Goal: Transaction & Acquisition: Purchase product/service

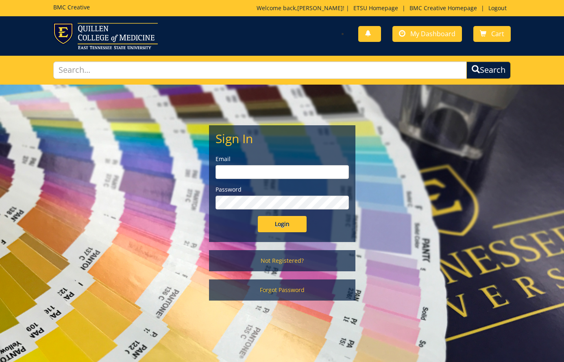
drag, startPoint x: 277, startPoint y: 172, endPoint x: 277, endPoint y: 179, distance: 7.0
click at [276, 172] on input "email" at bounding box center [282, 172] width 133 height 14
type input "[EMAIL_ADDRESS][DOMAIN_NAME]"
click at [284, 223] on input "Login" at bounding box center [282, 224] width 49 height 16
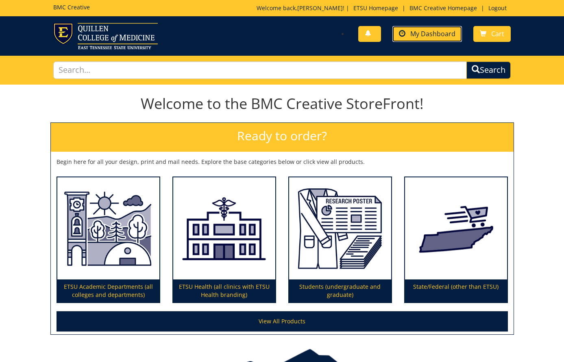
click at [421, 36] on span "My Dashboard" at bounding box center [432, 33] width 45 height 9
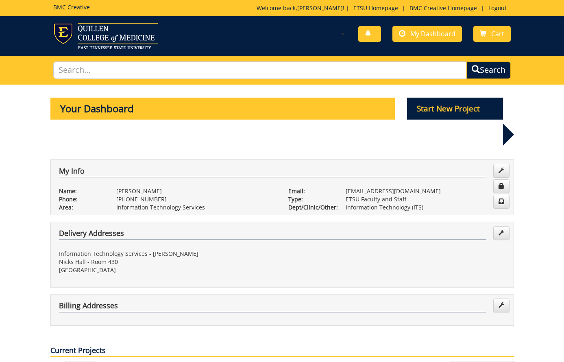
click at [371, 35] on span at bounding box center [368, 34] width 7 height 7
click at [302, 150] on div "My Info Name: Kristine Carter Phone: 423-439-8602 Area:" at bounding box center [282, 183] width 476 height 66
click at [369, 28] on link at bounding box center [369, 34] width 23 height 16
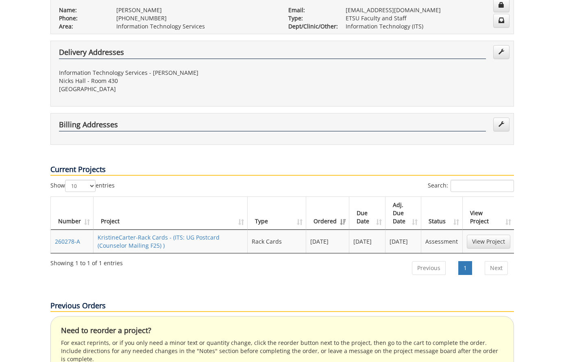
scroll to position [180, 0]
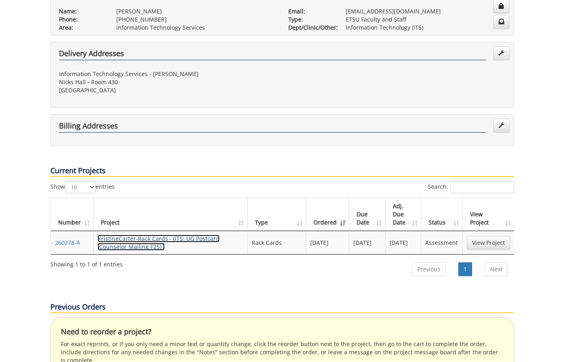
click at [136, 235] on link "KristineCarter-Rack Cards - (ITS: UG Postcard (Counselor Mailing F25) )" at bounding box center [159, 243] width 122 height 16
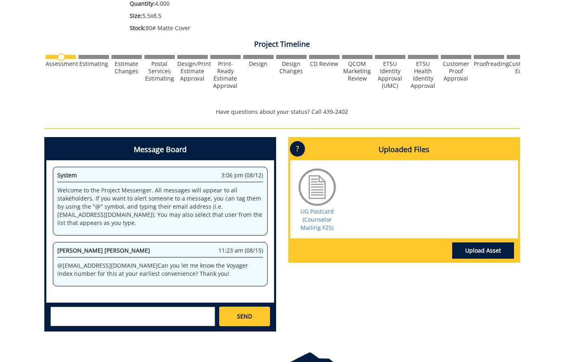
scroll to position [257, 0]
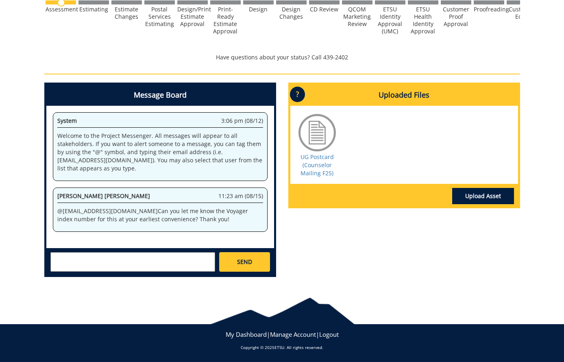
click at [90, 262] on textarea at bounding box center [132, 262] width 165 height 20
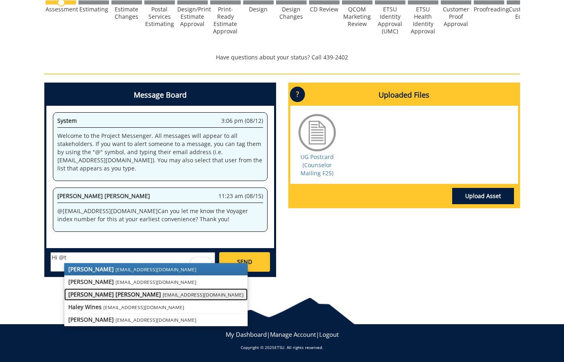
click at [97, 293] on strong "Taylor C. Campbell" at bounding box center [114, 294] width 93 height 8
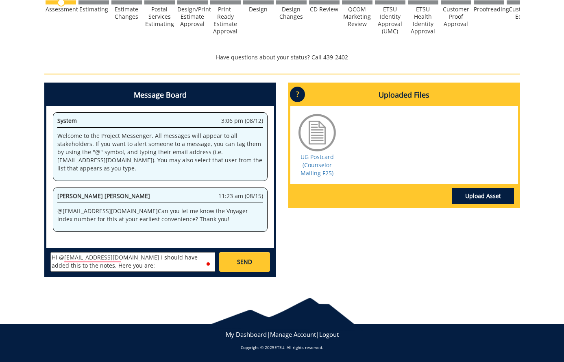
paste textarea "10-21300-200102-120-{INSERT ACCOUNT NUMBER}-200-999-999-999-999-99"
click at [97, 268] on textarea "Hi @campbelltc@etsu.edu I should have added this to the notes. Here you are: 10…" at bounding box center [132, 262] width 165 height 20
paste textarea "75450"
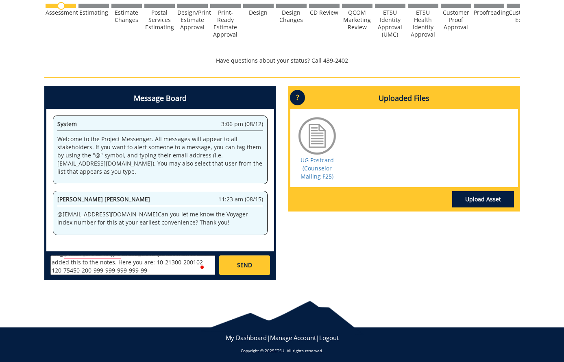
click at [95, 287] on body "BMC Creative Welcome back, Kristine ! | ETSU Homepage | BMC Creative Homepage |…" at bounding box center [282, 56] width 564 height 620
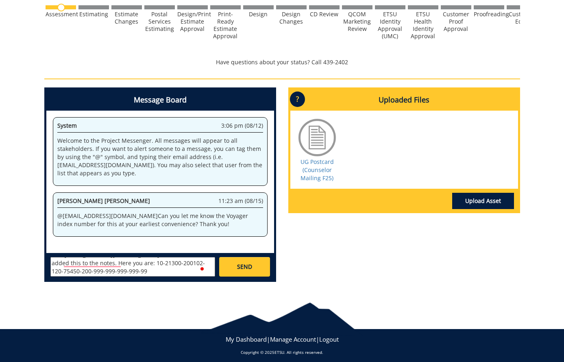
scroll to position [7, 0]
click at [110, 270] on textarea "Hi @campbelltc@etsu.edu I should have added this to the notes. Here you are: 10…" at bounding box center [132, 267] width 165 height 20
type textarea "Hi @campbelltc@etsu.edu I should have added this to the notes. Here you are: 10…"
click at [317, 250] on div "Message Board System 3:06 pm (08/12) Welcome to the Project Messenger. All mess…" at bounding box center [282, 187] width 488 height 201
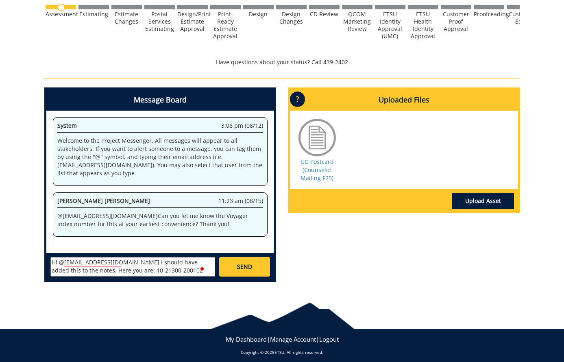
scroll to position [253, 0]
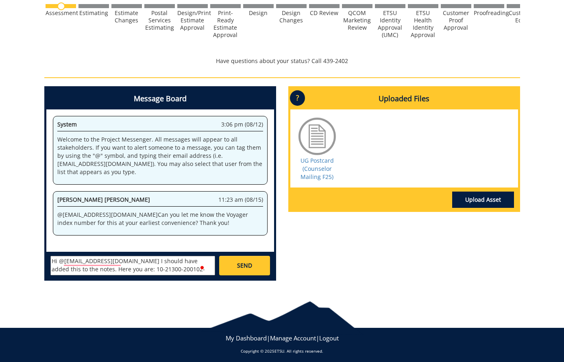
click at [141, 269] on textarea "Hi @campbelltc@etsu.edu I should have added this to the notes. Here you are: 10…" at bounding box center [132, 266] width 165 height 20
drag, startPoint x: 107, startPoint y: 270, endPoint x: 93, endPoint y: 264, distance: 14.8
click at [93, 264] on textarea "Hi @campbelltc@etsu.edu I should have added this to the notes. Here you are: 10…" at bounding box center [132, 266] width 165 height 20
click at [148, 266] on textarea "Hi @campbelltc@etsu.edu I should have added this to the notes. Here you are: 10…" at bounding box center [132, 266] width 165 height 20
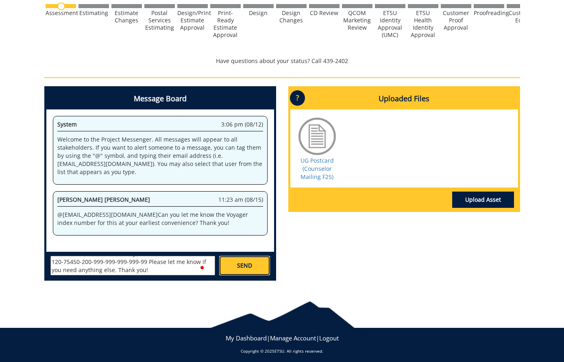
click at [234, 266] on link "SEND" at bounding box center [244, 266] width 50 height 20
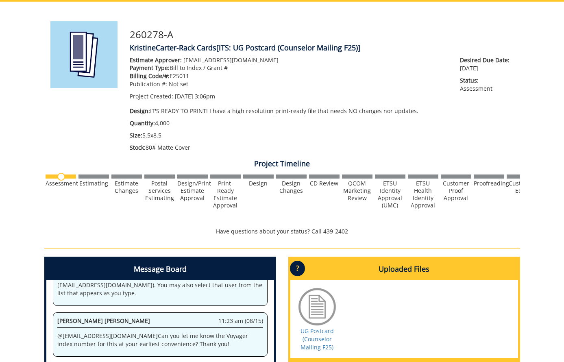
scroll to position [0, 0]
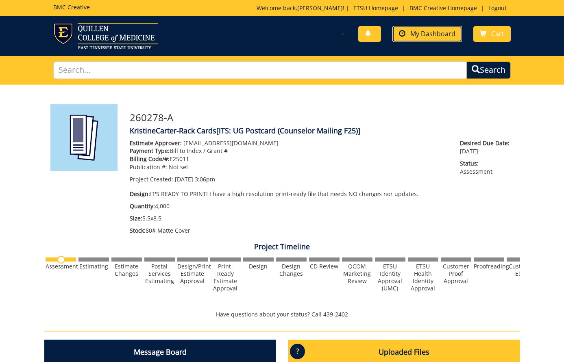
click at [427, 36] on span "My Dashboard" at bounding box center [432, 33] width 45 height 9
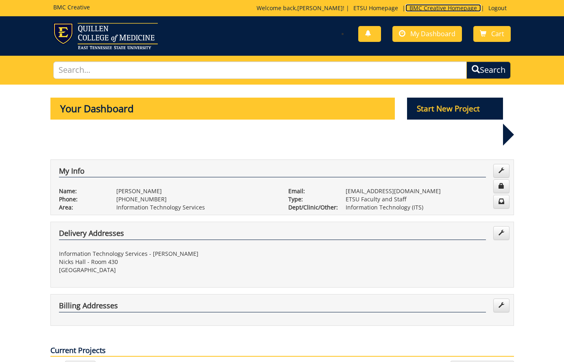
click at [430, 10] on link "BMC Creative Homepage" at bounding box center [444, 8] width 76 height 8
click at [460, 113] on p "Start New Project" at bounding box center [455, 109] width 96 height 22
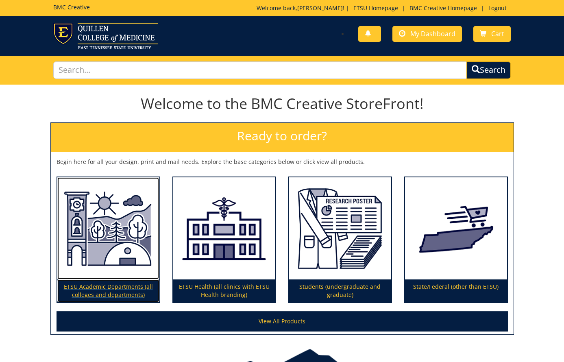
click at [73, 194] on img at bounding box center [108, 228] width 102 height 103
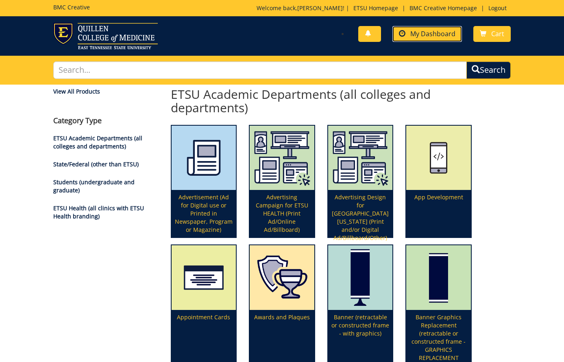
click at [421, 37] on span "My Dashboard" at bounding box center [432, 33] width 45 height 9
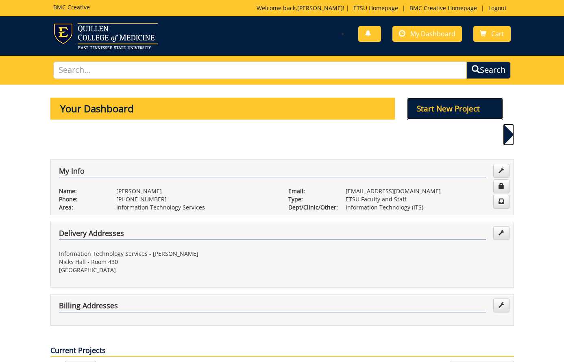
click at [443, 105] on p "Start New Project" at bounding box center [455, 109] width 96 height 22
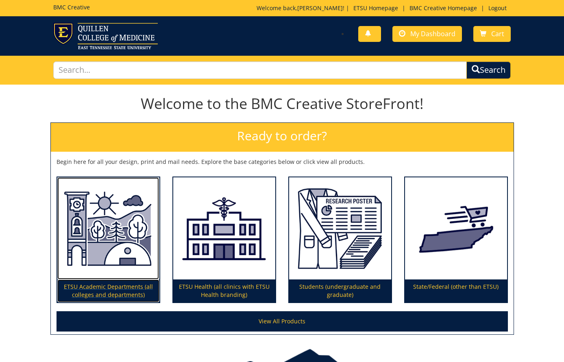
click at [81, 233] on img at bounding box center [108, 228] width 102 height 103
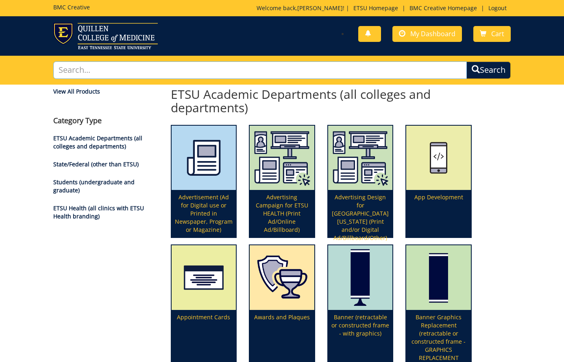
click at [229, 64] on input "text" at bounding box center [260, 69] width 414 height 17
type input "rack"
click at [497, 73] on button "Search" at bounding box center [489, 70] width 46 height 18
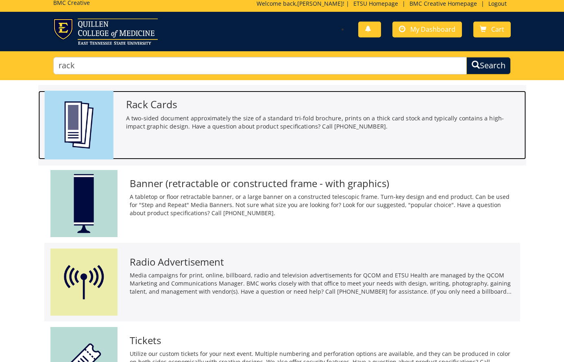
click at [160, 113] on div "Rack Cards A two-sided document approximately the size of a standard tri-fold b…" at bounding box center [323, 113] width 406 height 44
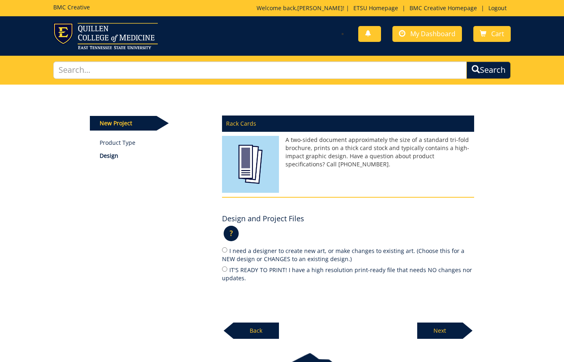
scroll to position [55, 0]
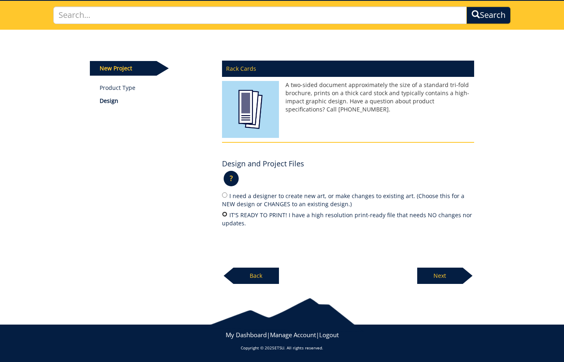
click at [225, 214] on input "IT'S READY TO PRINT! I have a high resolution print-ready file that needs NO ch…" at bounding box center [224, 214] width 5 height 5
radio input "true"
click at [434, 277] on p "Next" at bounding box center [440, 276] width 46 height 16
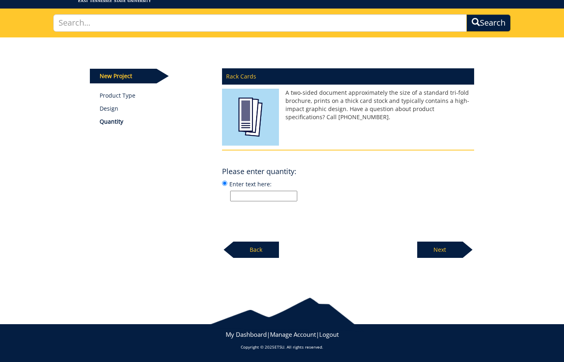
click at [244, 194] on input "Enter text here:" at bounding box center [263, 196] width 67 height 11
type input "600"
click at [329, 208] on div "Rack Cards A two-sided document approximately the size of a standard tri-fold b…" at bounding box center [348, 160] width 264 height 195
click at [453, 252] on p "Next" at bounding box center [440, 250] width 46 height 16
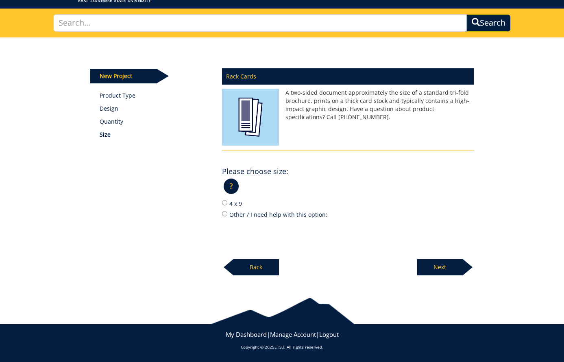
click at [287, 216] on label "Other / I need help with this option:" at bounding box center [348, 214] width 252 height 9
click at [227, 216] on input "Other / I need help with this option:" at bounding box center [224, 213] width 5 height 5
radio input "true"
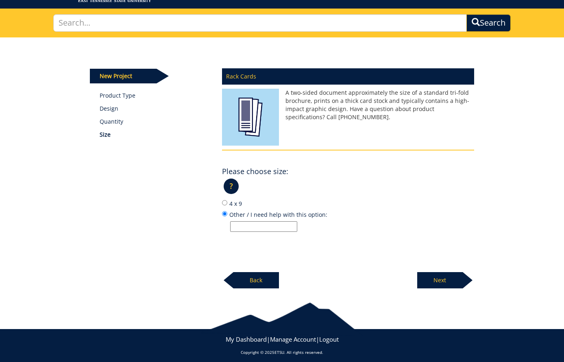
click at [267, 224] on input "Other / I need help with this option:" at bounding box center [263, 226] width 67 height 11
type input "11"w x 6"h"
click at [328, 248] on div "Rack Cards A two-sided document approximately the size of a standard tri-fold b…" at bounding box center [348, 175] width 264 height 225
click at [452, 285] on p "Next" at bounding box center [440, 280] width 46 height 16
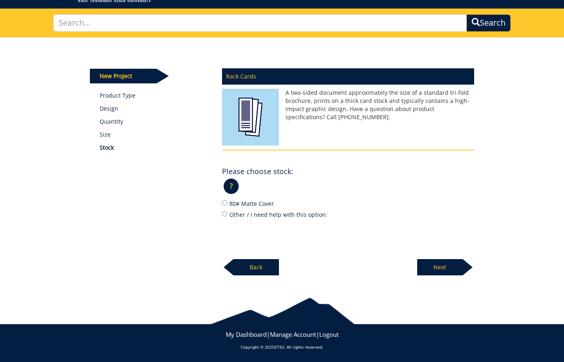
click at [253, 202] on label "80# Matte Cover" at bounding box center [348, 203] width 252 height 9
click at [227, 202] on input "80# Matte Cover" at bounding box center [224, 202] width 5 height 5
radio input "true"
click at [427, 262] on p "Next" at bounding box center [440, 267] width 46 height 16
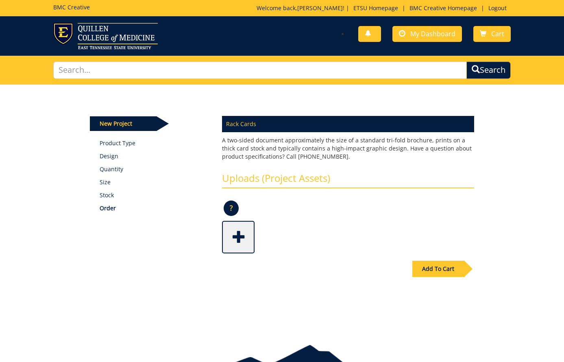
click at [244, 234] on span at bounding box center [239, 236] width 33 height 28
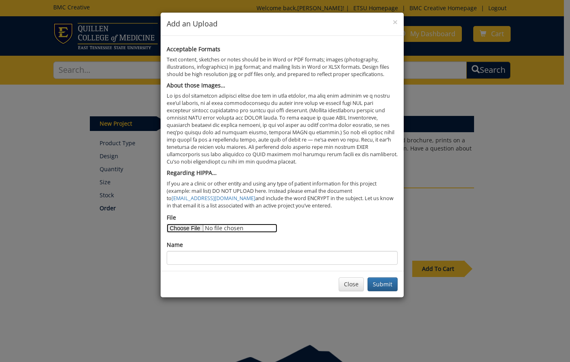
click at [174, 228] on input "File" at bounding box center [222, 228] width 111 height 9
type input "C:\fakepath\Grad Postcard - [DATE] - Print.pdf"
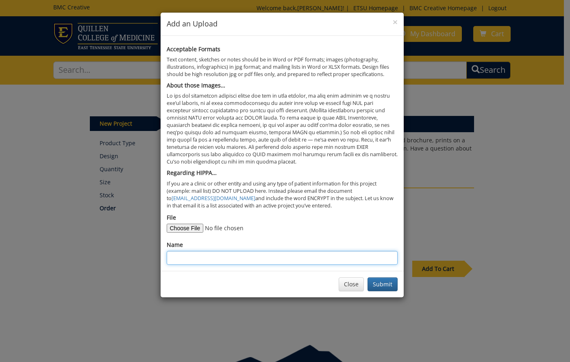
click at [182, 260] on input "Name" at bounding box center [282, 258] width 231 height 14
click at [210, 259] on input "Grad Postcard F 25" at bounding box center [282, 258] width 231 height 14
drag, startPoint x: 231, startPoint y: 262, endPoint x: 241, endPoint y: 262, distance: 10.2
click at [233, 262] on input "Grad Postcard - GRE F 25" at bounding box center [282, 258] width 231 height 14
type input "Grad Postcard - GRE F25"
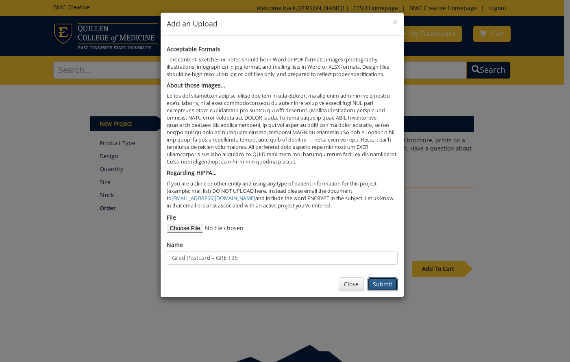
click at [387, 287] on button "Submit" at bounding box center [383, 284] width 30 height 14
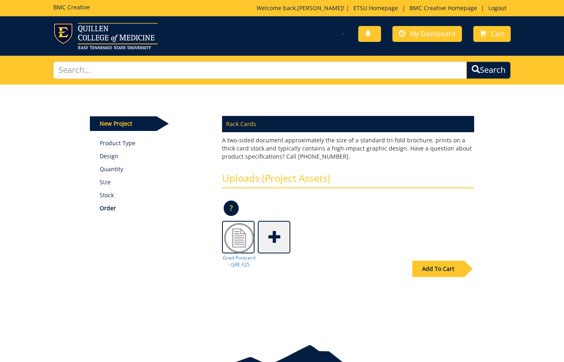
click at [439, 269] on div "Add To Cart" at bounding box center [439, 269] width 52 height 16
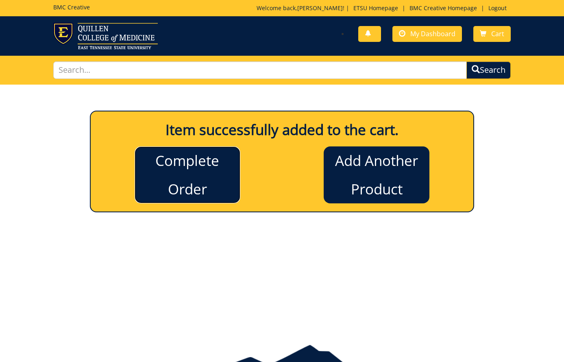
click at [207, 175] on link "Complete Order" at bounding box center [188, 174] width 106 height 57
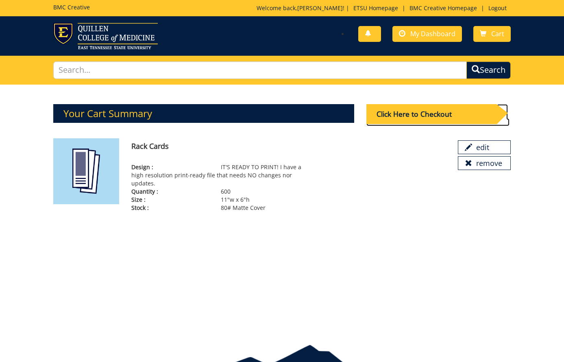
click at [401, 117] on div "Click Here to Checkout" at bounding box center [432, 114] width 130 height 20
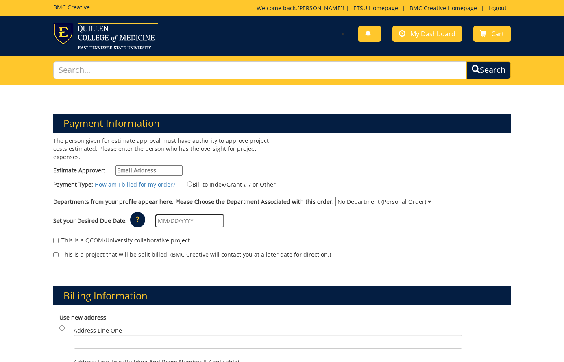
click at [122, 168] on input "Estimate Approver:" at bounding box center [149, 170] width 67 height 11
type input "[EMAIL_ADDRESS][DOMAIN_NAME]"
click at [187, 183] on input "Bill to Index/Grant # / or Other" at bounding box center [189, 183] width 5 height 5
radio input "true"
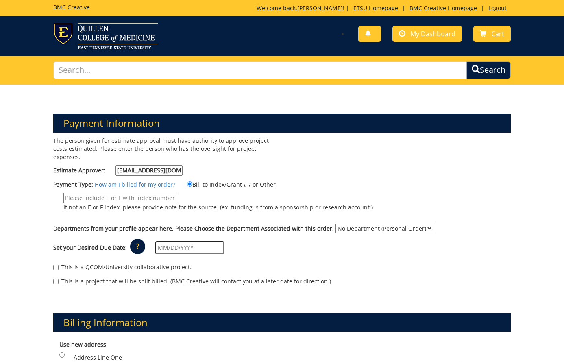
click at [132, 199] on input "If not an E or F index, please provide note for the source. (ex. funding is fro…" at bounding box center [120, 198] width 114 height 11
paste input "10-21300-200102-120-75450-200-999-999-999-999-99"
type input "10-21300-200102-120-75450-200-999-999-999-999-99"
click at [70, 213] on label "10-21300-200102-120-75450-200-999-999-999-999-99 If not an E or F index, please…" at bounding box center [213, 204] width 320 height 23
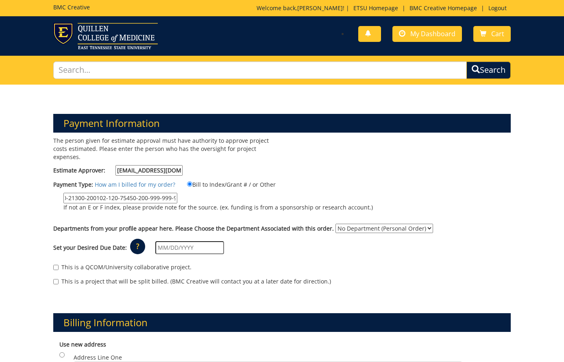
click at [70, 203] on input "10-21300-200102-120-75450-200-999-999-999-999-99" at bounding box center [120, 198] width 114 height 11
click at [227, 227] on label "Departments from your profile appear here. Please Choose the Department Associa…" at bounding box center [193, 229] width 281 height 8
click at [336, 227] on select "No Department (Personal Order) Information Technology (ITS)" at bounding box center [385, 228] width 98 height 9
click at [367, 227] on select "No Department (Personal Order) Information Technology (ITS)" at bounding box center [385, 228] width 98 height 9
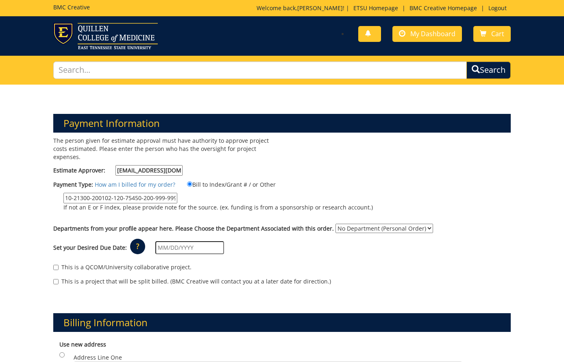
select select "100"
click at [336, 224] on select "No Department (Personal Order) Information Technology (ITS)" at bounding box center [385, 228] width 98 height 9
click at [168, 245] on input "text" at bounding box center [189, 247] width 69 height 13
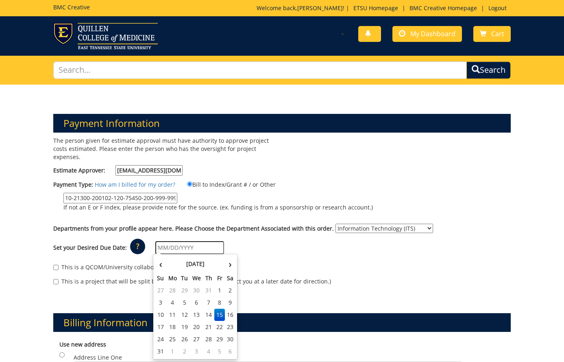
drag, startPoint x: 172, startPoint y: 350, endPoint x: 191, endPoint y: 340, distance: 22.2
click at [172, 350] on td "1" at bounding box center [172, 351] width 13 height 12
type input "[DATE]"
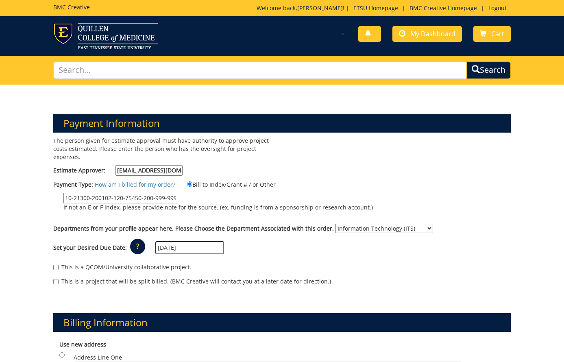
click at [295, 269] on div "This is a QCOM/University collaborative project." at bounding box center [282, 269] width 458 height 12
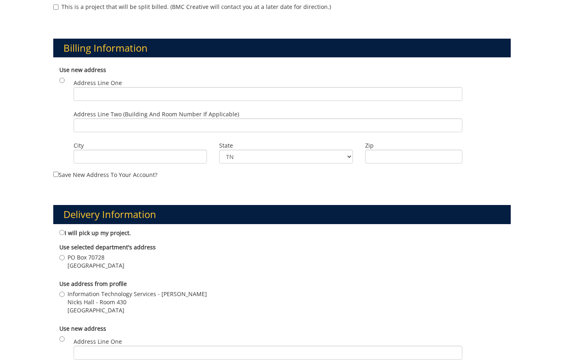
scroll to position [273, 0]
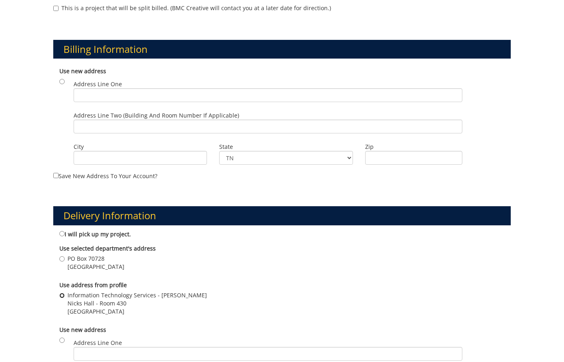
click at [62, 293] on input "Information Technology Services - [PERSON_NAME] Nicks Hall - Room [STREET_ADDRE…" at bounding box center [61, 295] width 5 height 5
radio input "true"
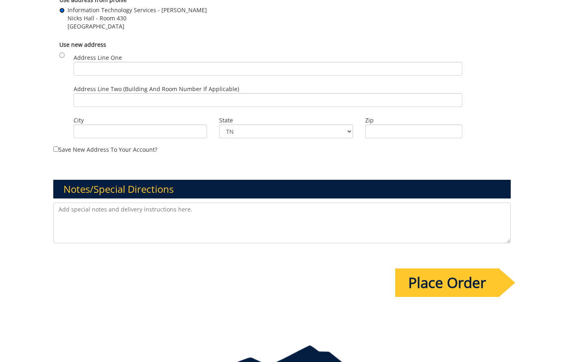
scroll to position [568, 0]
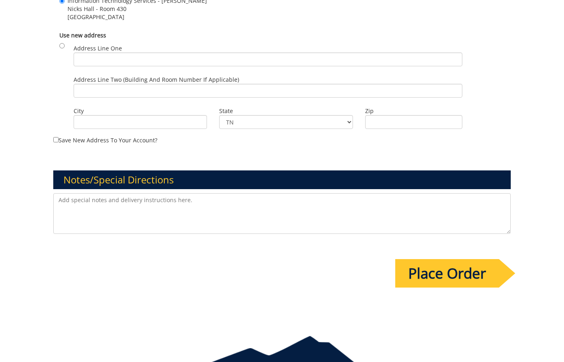
click at [162, 213] on textarea at bounding box center [282, 213] width 458 height 41
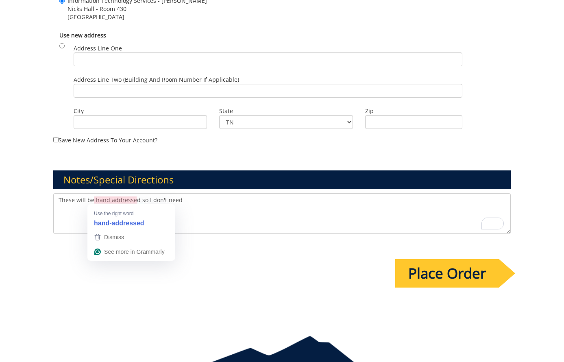
click at [138, 199] on textarea "These will be hand addressed so I don't need" at bounding box center [282, 213] width 458 height 41
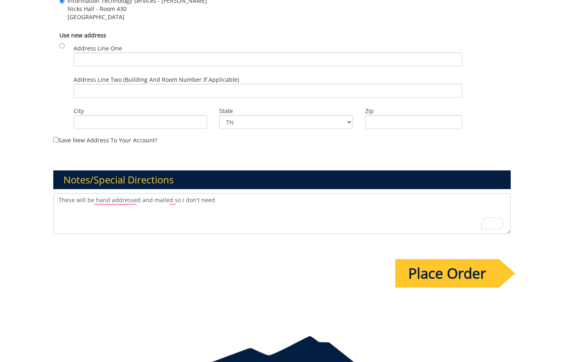
click at [231, 201] on textarea "These will be hand addressed and mailed so I don't need" at bounding box center [282, 213] width 458 height 41
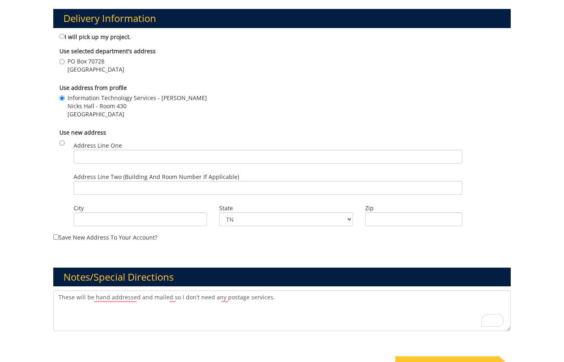
scroll to position [605, 0]
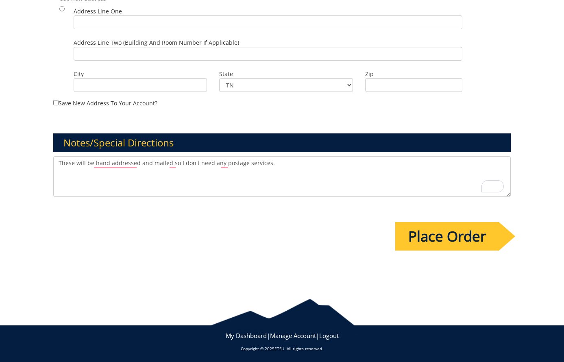
type textarea "These will be hand addressed and mailed so I don't need any postage services."
click at [448, 237] on input "Place Order" at bounding box center [447, 236] width 104 height 28
